Goal: Task Accomplishment & Management: Complete application form

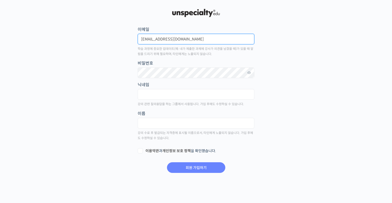
type input "[EMAIL_ADDRESS][DOMAIN_NAME]"
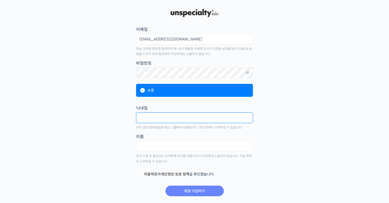
click at [154, 116] on input "text" at bounding box center [194, 117] width 117 height 11
type input "phanhhng"
click at [186, 117] on input "phanhhng" at bounding box center [194, 117] width 117 height 11
click at [193, 132] on div "닉네임 강의 관련 질의응답을 하는 그룹에서 사용됩니다. 가입 후에도 수정하실 수 있습니다. 이름 강의 수료 후 발급되는 자격증에 표시될 이름으…" at bounding box center [194, 134] width 117 height 59
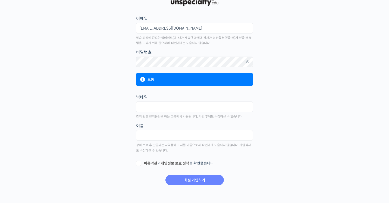
scroll to position [11, 0]
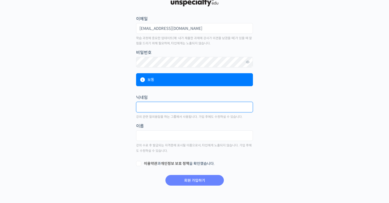
click at [199, 106] on input "text" at bounding box center [194, 107] width 117 height 11
type input "은이"
click at [191, 126] on fieldset "이름" at bounding box center [194, 134] width 117 height 22
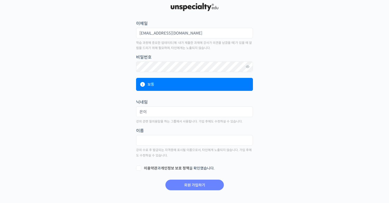
scroll to position [3, 0]
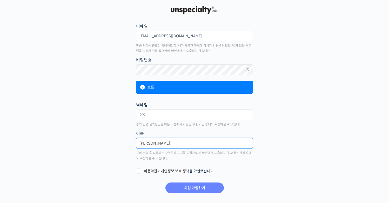
click at [140, 143] on input "Phuong Anh" at bounding box center [194, 143] width 117 height 11
type input "Hoang Phuong Anh"
click at [328, 174] on main "회원 가입하기 or 로그인 이메일 hoangphuonganh.flss@gmail.com 학습 과정에 중요한 업데이트(예: 내가 제출한 과제에 …" at bounding box center [194, 99] width 306 height 189
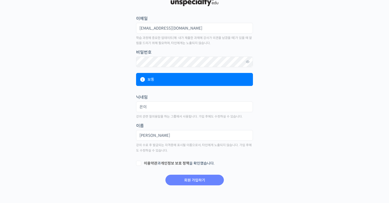
scroll to position [11, 0]
click at [176, 164] on link "개인정보 보호 정책" at bounding box center [175, 163] width 29 height 5
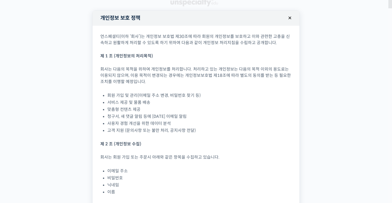
click at [288, 16] on button "×" at bounding box center [289, 17] width 11 height 11
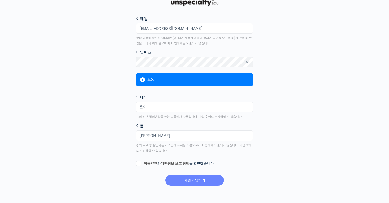
click at [137, 163] on label "이용약관 과 개인정보 보호 정책 을 확인했습니다." at bounding box center [194, 163] width 117 height 5
click at [137, 163] on input "이용약관 과 개인정보 보호 정책 을 확인했습니다." at bounding box center [137, 162] width 3 height 3
checkbox input "true"
click at [208, 180] on input "회원 가입하기" at bounding box center [194, 180] width 58 height 11
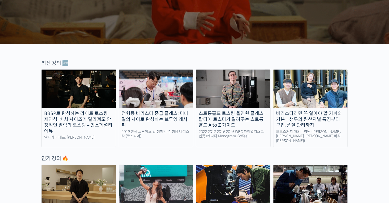
scroll to position [160, 0]
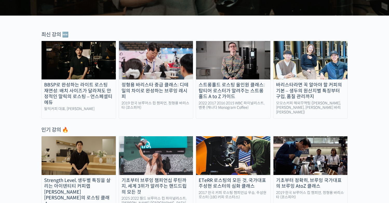
click at [90, 93] on div "BBSP로 완성하는 라이트 로스팅 재연성: 배치 사이즈가 달라져도 안정적인 말릭의 로스팅 – 언스페셜티 에듀" at bounding box center [79, 93] width 74 height 23
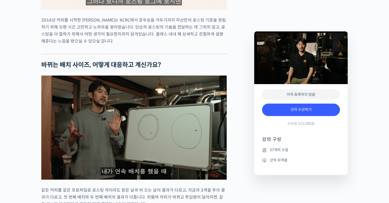
scroll to position [665, 0]
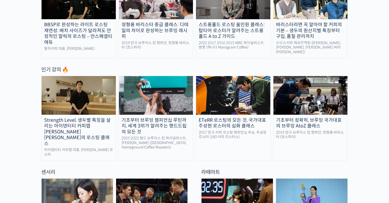
scroll to position [260, 0]
